Goal: Task Accomplishment & Management: Use online tool/utility

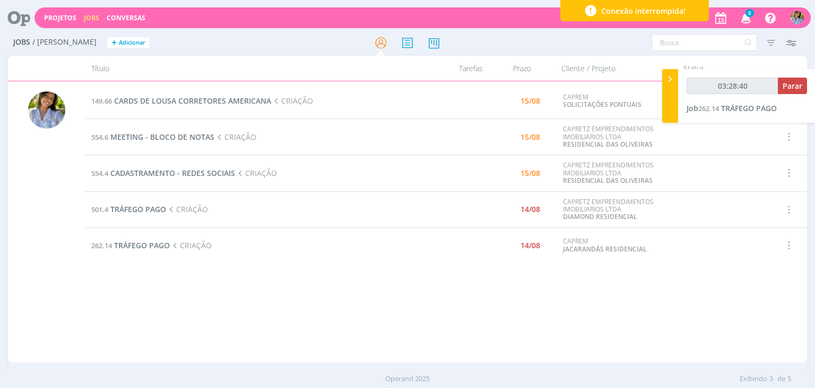
type input "03:28:41"
click at [794, 89] on span "Parar" at bounding box center [793, 86] width 20 height 10
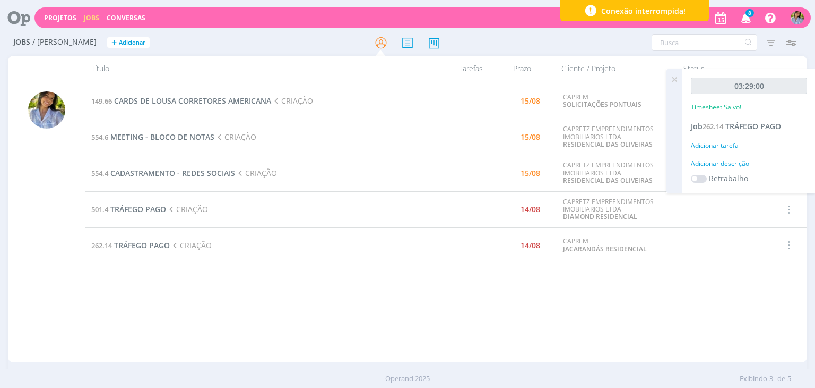
click at [153, 251] on td "262.14 TRÁFEGO PAGO CRIAÇÃO" at bounding box center [262, 245] width 355 height 36
click at [151, 246] on span "TRÁFEGO PAGO" at bounding box center [142, 245] width 56 height 10
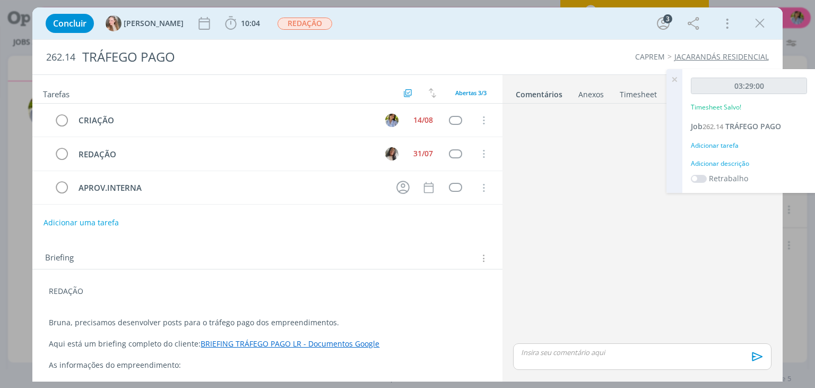
click at [57, 56] on span "262.14" at bounding box center [60, 57] width 29 height 12
click at [56, 58] on span "262.14" at bounding box center [60, 57] width 29 height 12
copy span "262.14"
click at [755, 27] on icon "dialog" at bounding box center [760, 23] width 16 height 16
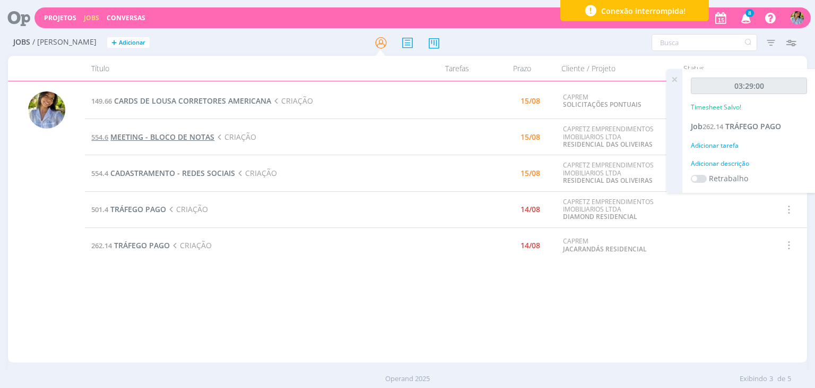
click at [174, 137] on span "MEETING - BLOCO DE NOTAS" at bounding box center [162, 137] width 104 height 10
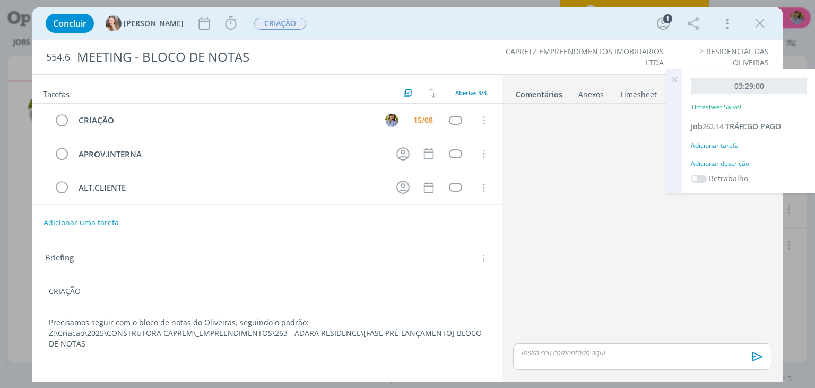
drag, startPoint x: 757, startPoint y: 27, endPoint x: 531, endPoint y: 73, distance: 230.8
click at [758, 27] on icon "dialog" at bounding box center [760, 23] width 16 height 16
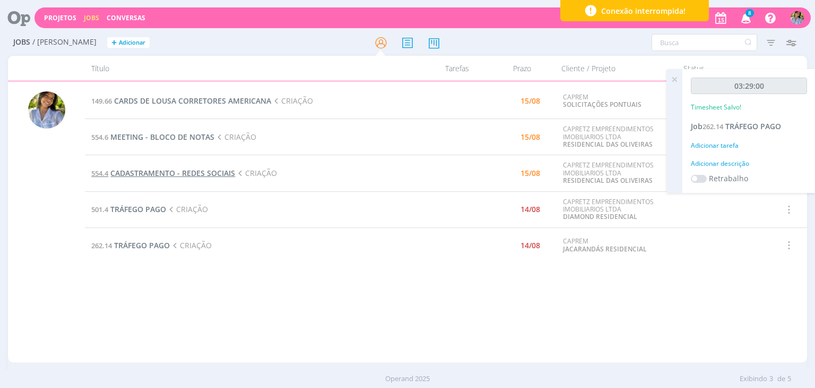
click at [138, 171] on span "CADASTRAMENTO - REDES SOCIAIS" at bounding box center [172, 173] width 125 height 10
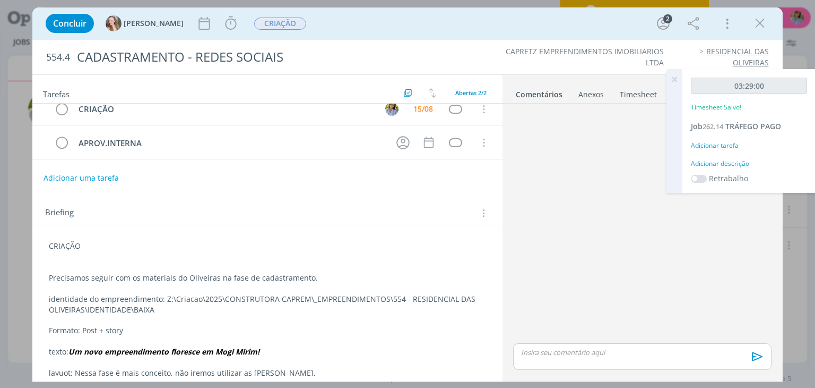
scroll to position [20, 0]
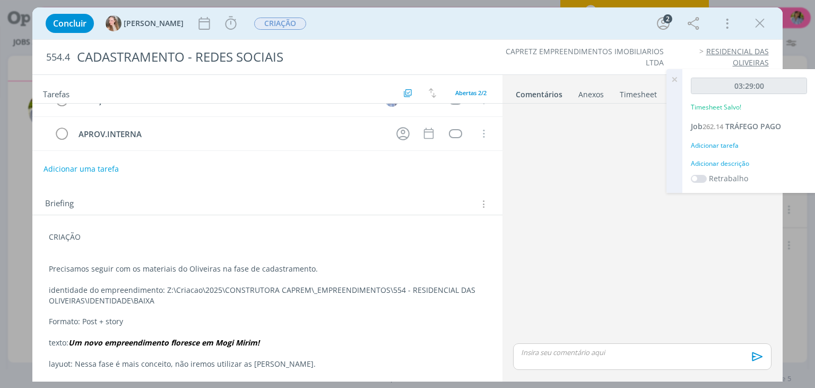
click at [760, 25] on icon "dialog" at bounding box center [760, 23] width 16 height 16
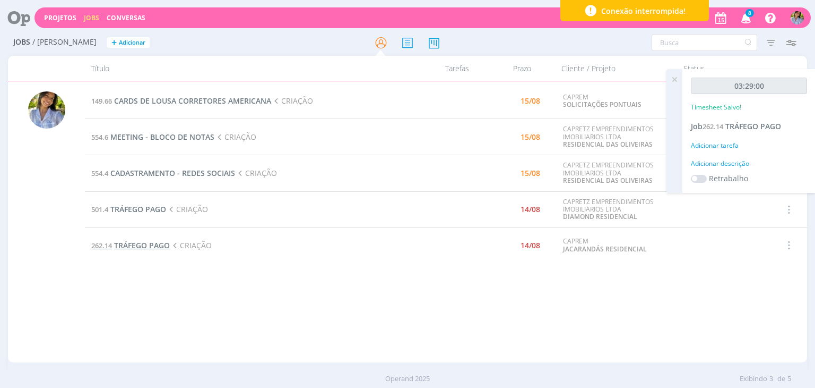
click at [147, 244] on span "TRÁFEGO PAGO" at bounding box center [142, 245] width 56 height 10
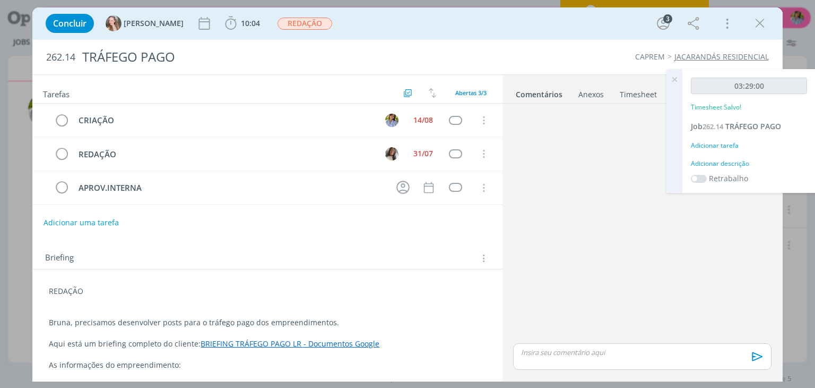
click at [676, 80] on icon at bounding box center [674, 79] width 19 height 21
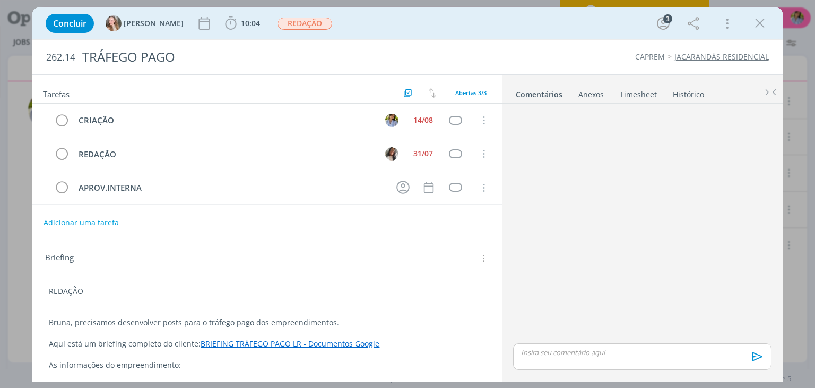
click at [542, 352] on p "dialog" at bounding box center [642, 352] width 241 height 10
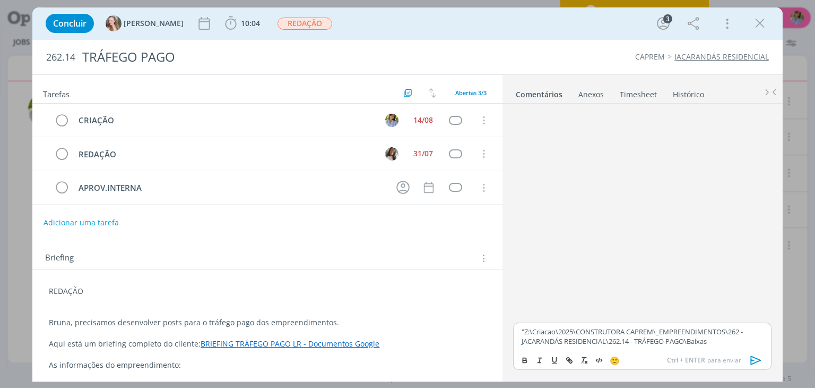
click at [526, 330] on p ""Z:\Criacao\2025\CONSTRUTORA CAPREM\_EMPREENDIMENTOS\262 - JACARANDÁS RESIDENCI…" at bounding box center [642, 336] width 241 height 20
click at [554, 343] on span "[PERSON_NAME]" at bounding box center [579, 346] width 66 height 12
click at [755, 357] on icon "dialog" at bounding box center [757, 360] width 16 height 16
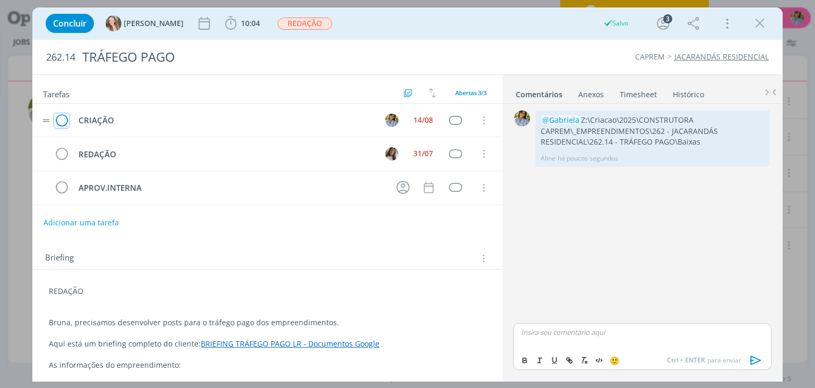
click at [62, 120] on icon "dialog" at bounding box center [61, 121] width 15 height 16
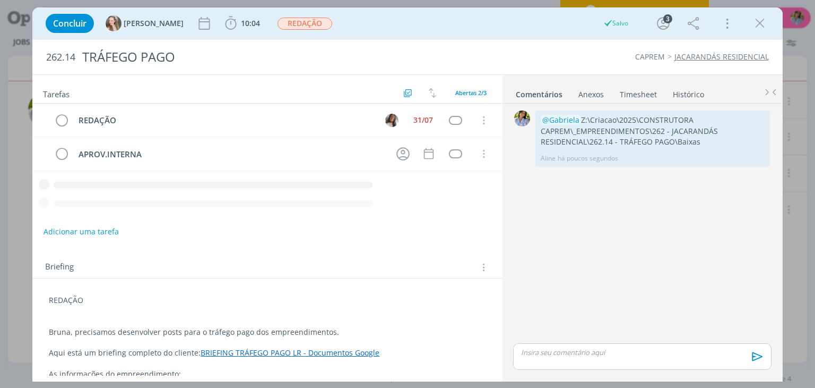
click at [757, 25] on icon "dialog" at bounding box center [760, 23] width 16 height 16
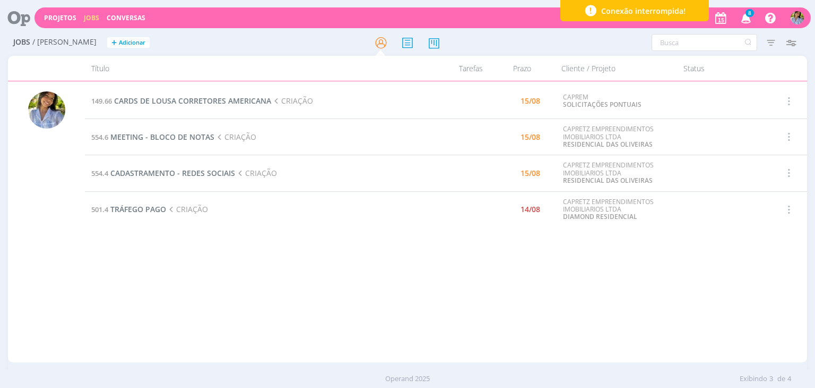
click at [750, 14] on span "8" at bounding box center [750, 13] width 8 height 8
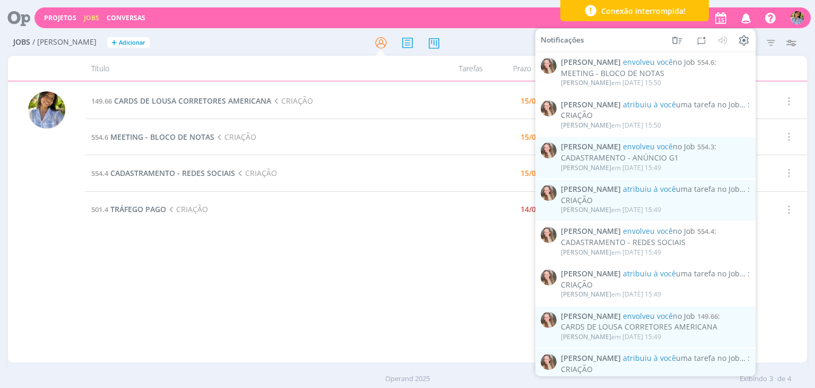
click at [747, 16] on icon "button" at bounding box center [746, 17] width 19 height 18
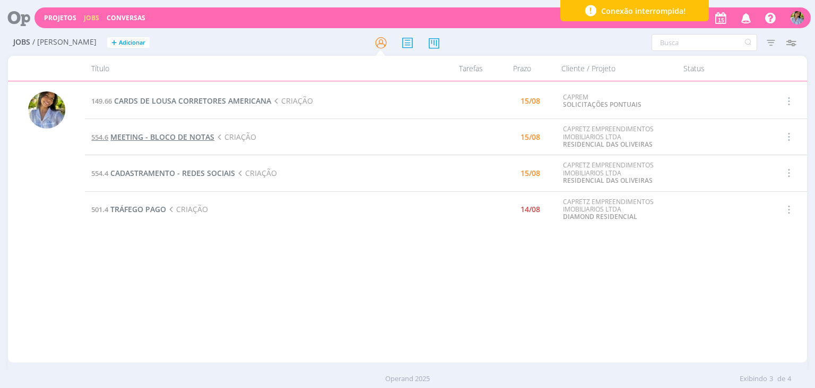
click at [197, 136] on span "MEETING - BLOCO DE NOTAS" at bounding box center [162, 137] width 104 height 10
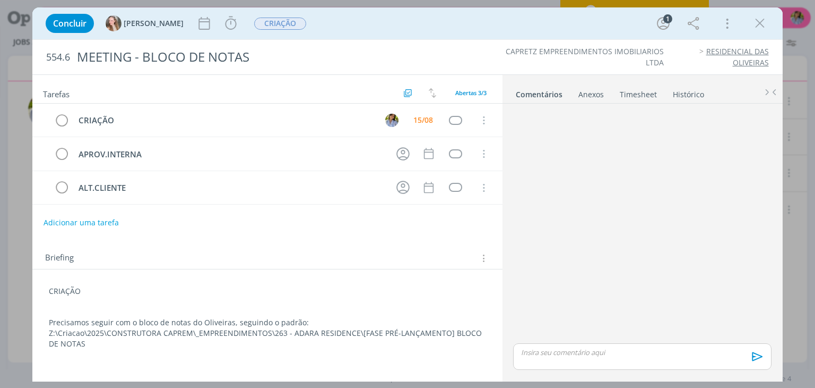
drag, startPoint x: 759, startPoint y: 26, endPoint x: 721, endPoint y: 39, distance: 39.5
click at [760, 26] on icon "dialog" at bounding box center [760, 23] width 16 height 16
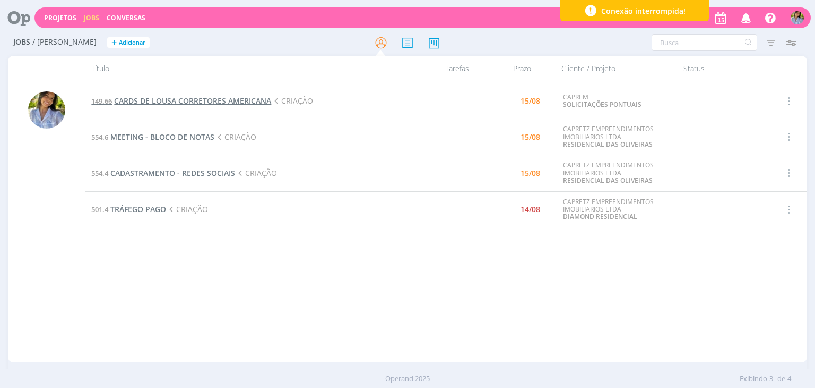
click at [178, 100] on span "CARDS DE LOUSA CORRETORES AMERICANA" at bounding box center [192, 101] width 157 height 10
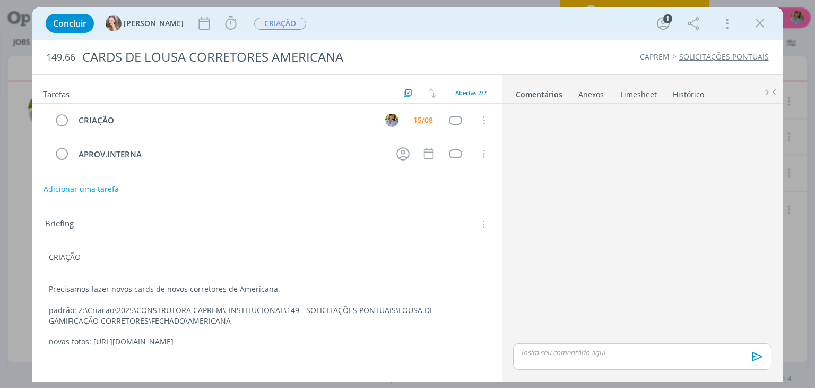
click at [125, 319] on p "padrão: Z:\Criacao\2025\CONSTRUTORA CAPREM\_INSTITUCIONAL\149 - SOLICITAÇÕES PO…" at bounding box center [267, 315] width 437 height 21
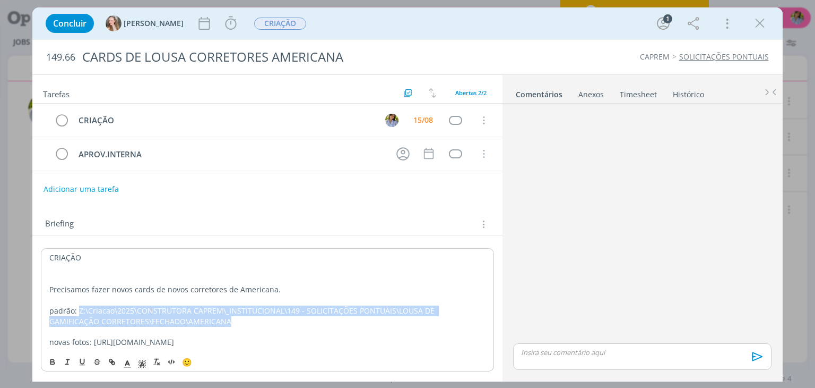
drag, startPoint x: 79, startPoint y: 307, endPoint x: 180, endPoint y: 321, distance: 101.8
click at [180, 321] on p "padrão: Z:\Criacao\2025\CONSTRUTORA CAPREM\_INSTITUCIONAL\149 - SOLICITAÇÕES PO…" at bounding box center [267, 315] width 436 height 21
copy p "Z:\Criacao\2025\CONSTRUTORA CAPREM\_INSTITUCIONAL\149 - SOLICITAÇÕES PONTUAIS\L…"
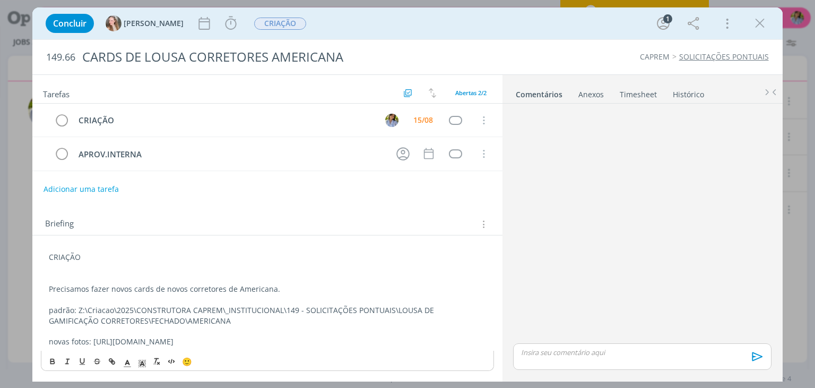
click at [220, 352] on div "🙂" at bounding box center [267, 360] width 452 height 20
click at [84, 341] on p "novas fotos: [URL][DOMAIN_NAME]" at bounding box center [267, 341] width 437 height 11
click at [95, 339] on p "novas fotos: [URL][DOMAIN_NAME]" at bounding box center [267, 341] width 437 height 11
drag, startPoint x: 93, startPoint y: 340, endPoint x: 393, endPoint y: 338, distance: 299.9
click at [393, 338] on p "novas fotos: [URL][DOMAIN_NAME]" at bounding box center [267, 341] width 437 height 11
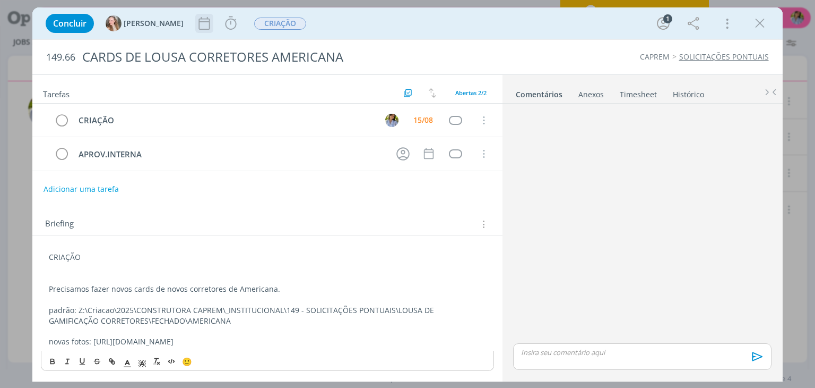
copy p "[URL][DOMAIN_NAME]"
click at [223, 28] on icon "dialog" at bounding box center [231, 23] width 16 height 16
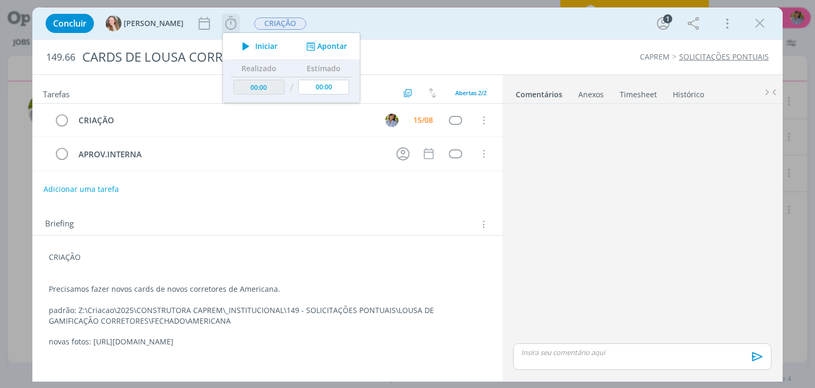
click at [255, 47] on span "Iniciar" at bounding box center [266, 45] width 22 height 7
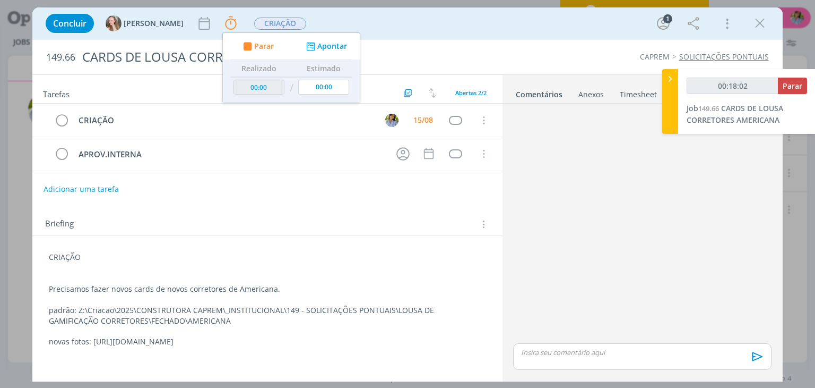
type input "00:18:03"
click at [794, 86] on span "Parar" at bounding box center [793, 86] width 20 height 10
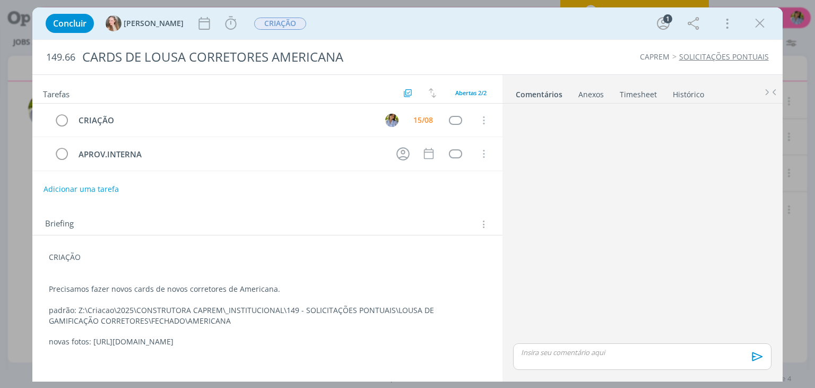
click at [581, 352] on p "dialog" at bounding box center [642, 352] width 241 height 10
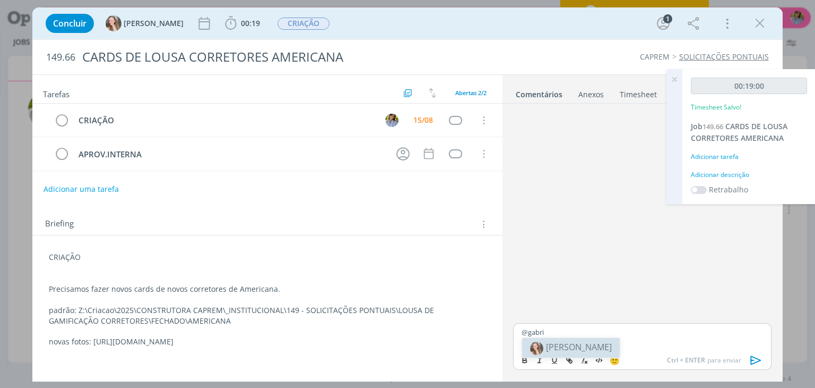
click at [571, 350] on span "[PERSON_NAME]" at bounding box center [579, 347] width 66 height 12
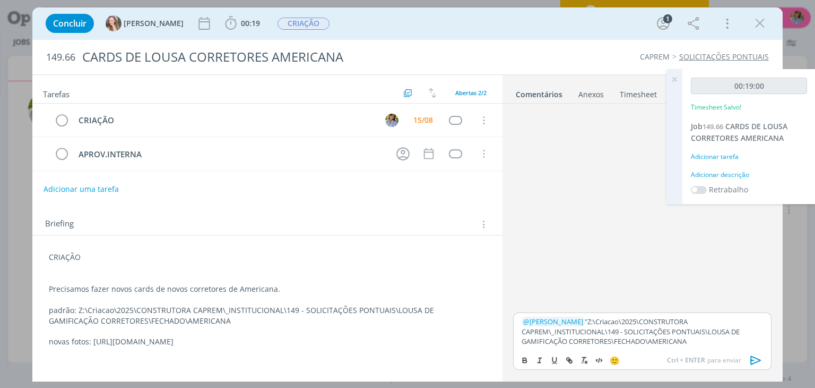
click at [563, 317] on p "﻿ @ [PERSON_NAME] ﻿ "Z:\Criacao\2025\CONSTRUTORA CAPREM\_INSTITUCIONAL\149 - SO…" at bounding box center [642, 330] width 241 height 29
drag, startPoint x: 758, startPoint y: 362, endPoint x: 733, endPoint y: 363, distance: 25.0
click at [757, 362] on icon "dialog" at bounding box center [757, 360] width 16 height 16
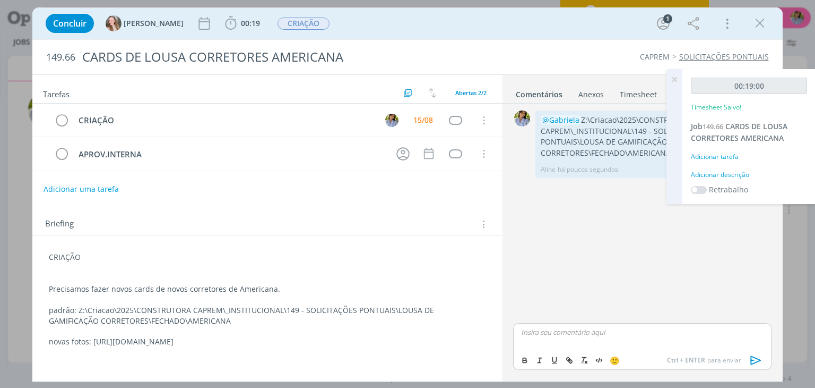
click at [673, 79] on icon at bounding box center [674, 79] width 19 height 21
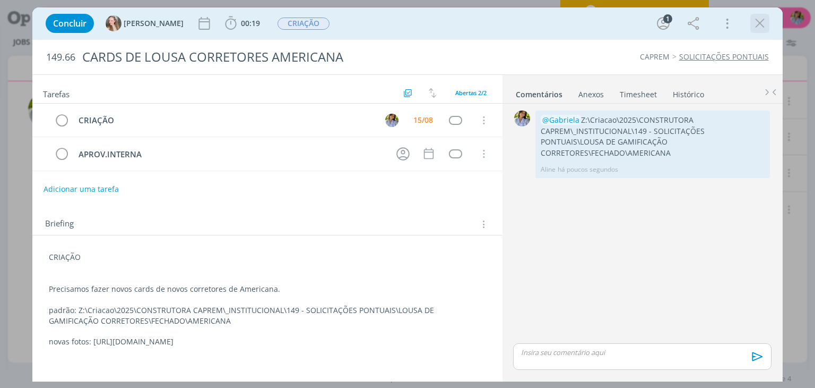
click at [760, 27] on icon "dialog" at bounding box center [760, 23] width 16 height 16
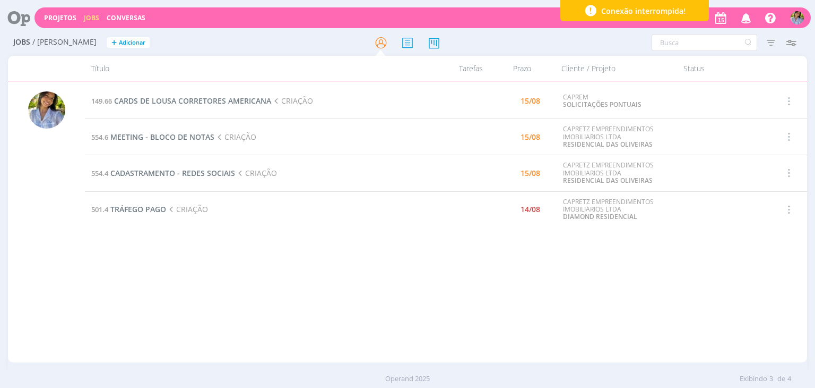
click at [372, 325] on div "149.66 CARDS DE LOUSA CORRETORES AMERICANA CRIAÇÃO 15/08 CAPREM SOLICITAÇÕES PO…" at bounding box center [446, 221] width 722 height 277
click at [399, 304] on div "149.66 CARDS DE LOUSA CORRETORES AMERICANA CRIAÇÃO 15/08 CAPREM SOLICITAÇÕES PO…" at bounding box center [446, 221] width 722 height 277
click at [253, 100] on span "CARDS DE LOUSA CORRETORES AMERICANA" at bounding box center [192, 101] width 157 height 10
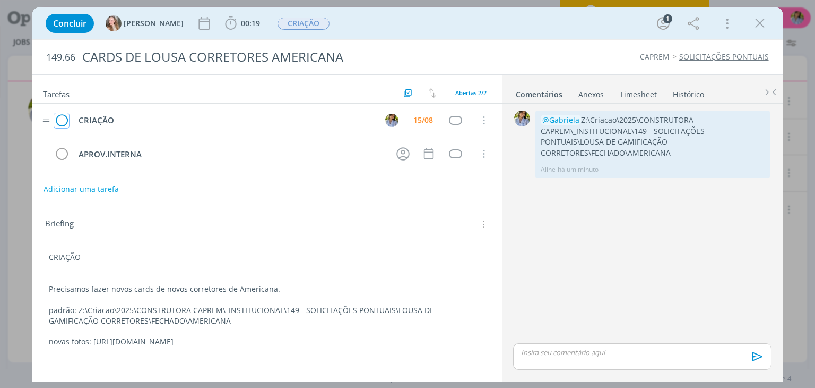
click at [65, 122] on icon "dialog" at bounding box center [61, 121] width 15 height 16
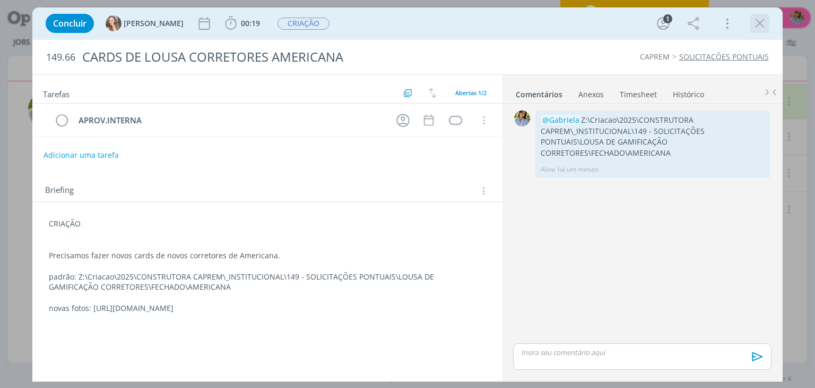
click at [761, 22] on icon "dialog" at bounding box center [760, 23] width 16 height 16
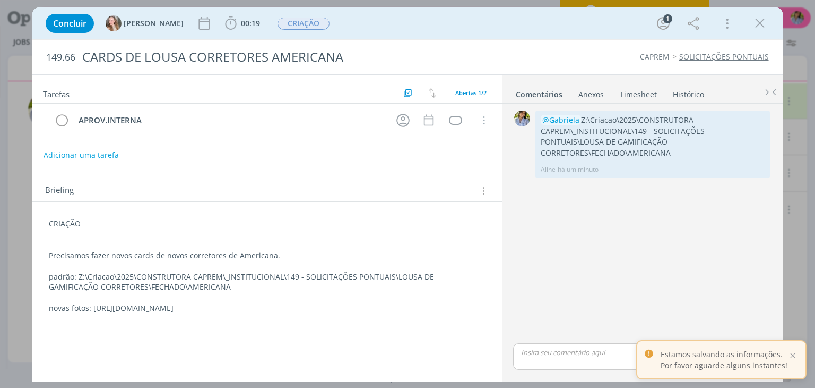
drag, startPoint x: 763, startPoint y: 24, endPoint x: 754, endPoint y: 35, distance: 13.9
click at [763, 24] on icon "dialog" at bounding box center [760, 23] width 16 height 16
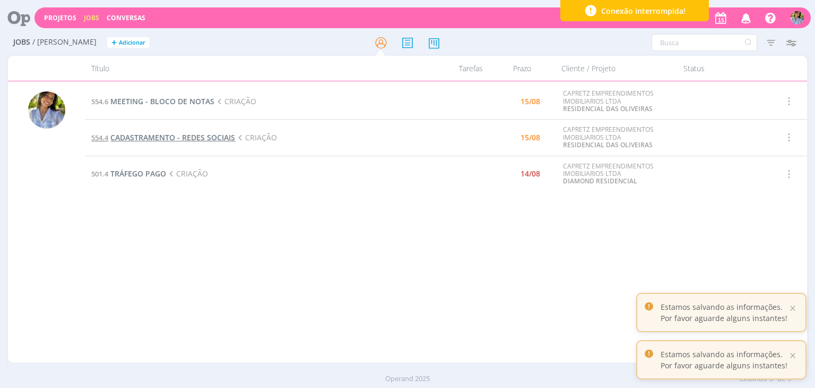
click at [183, 137] on span "CADASTRAMENTO - REDES SOCIAIS" at bounding box center [172, 137] width 125 height 10
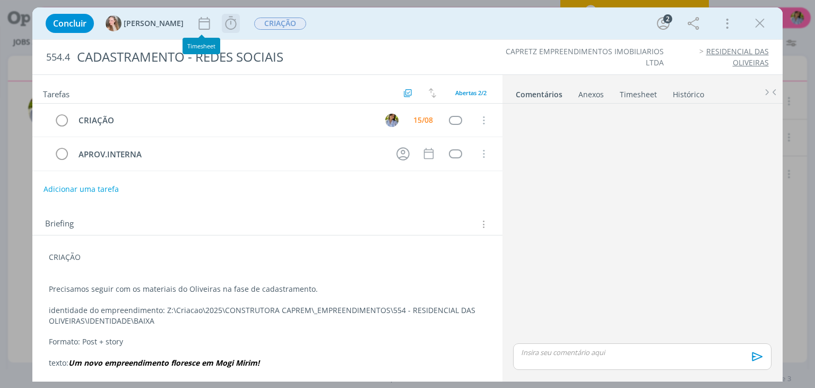
click at [223, 26] on icon "dialog" at bounding box center [231, 23] width 16 height 16
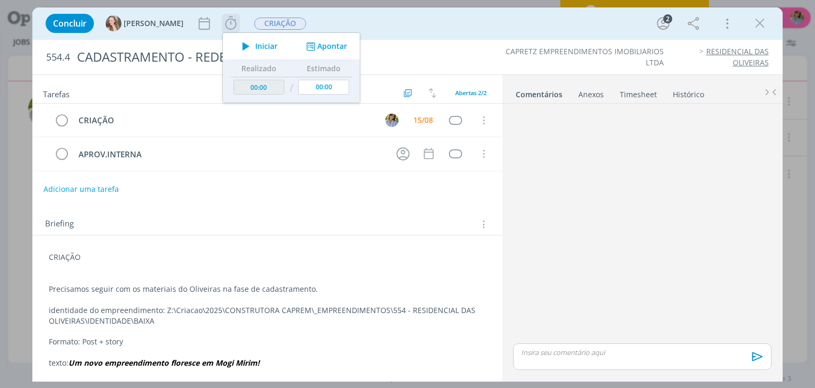
click at [255, 49] on span "Iniciar" at bounding box center [266, 45] width 22 height 7
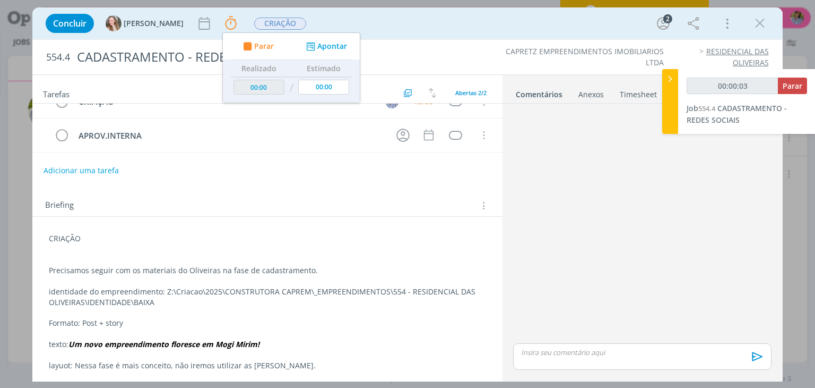
scroll to position [20, 0]
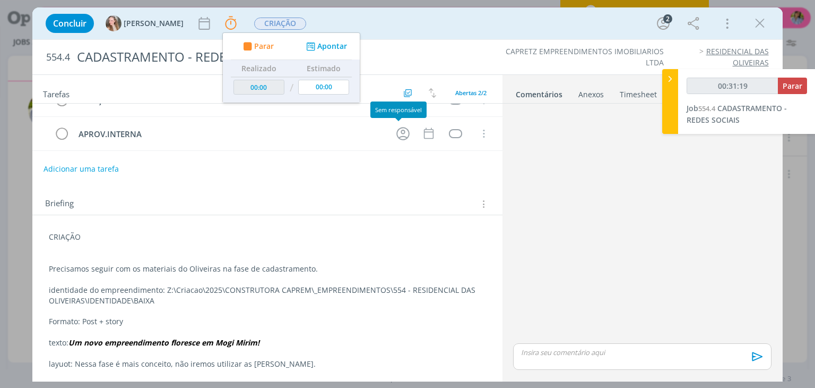
type input "00:31:20"
click at [789, 90] on span "Parar" at bounding box center [793, 86] width 20 height 10
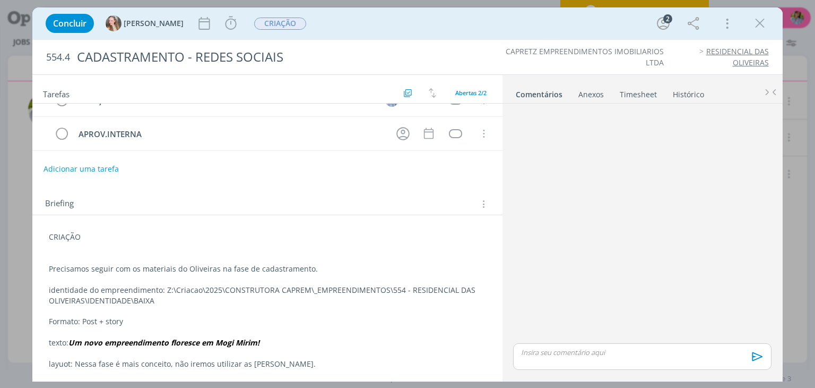
click at [755, 29] on icon "dialog" at bounding box center [760, 23] width 16 height 16
